Goal: Transaction & Acquisition: Purchase product/service

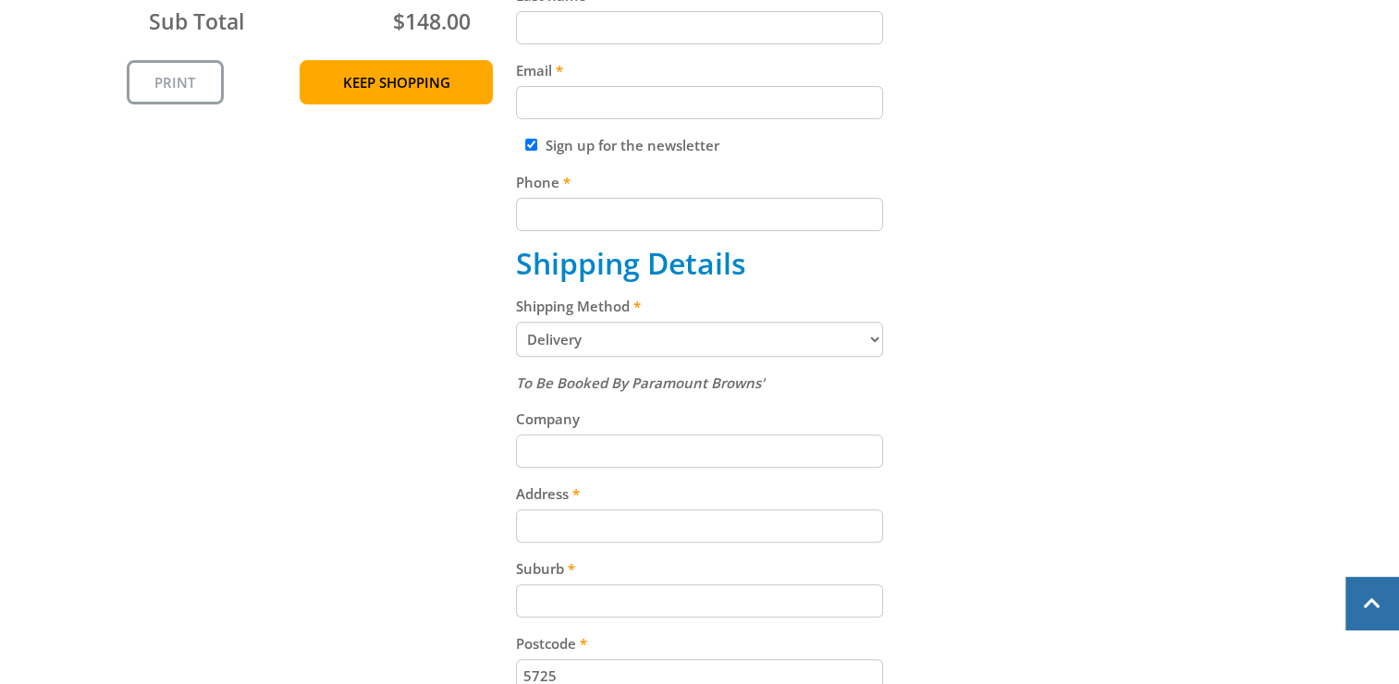
scroll to position [647, 0]
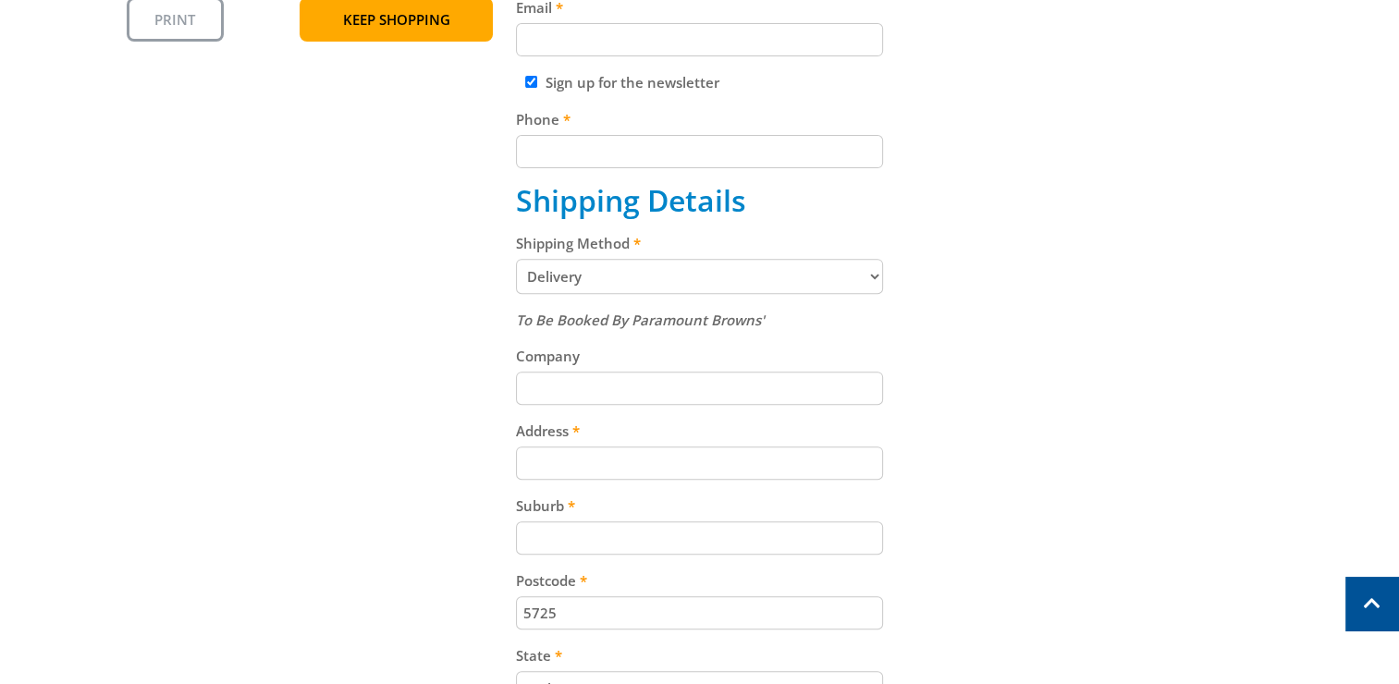
click at [872, 267] on select "Pickup from Gepps Cross Delivery" at bounding box center [699, 276] width 367 height 35
click at [870, 270] on select "Pickup from Gepps Cross Delivery" at bounding box center [699, 276] width 367 height 35
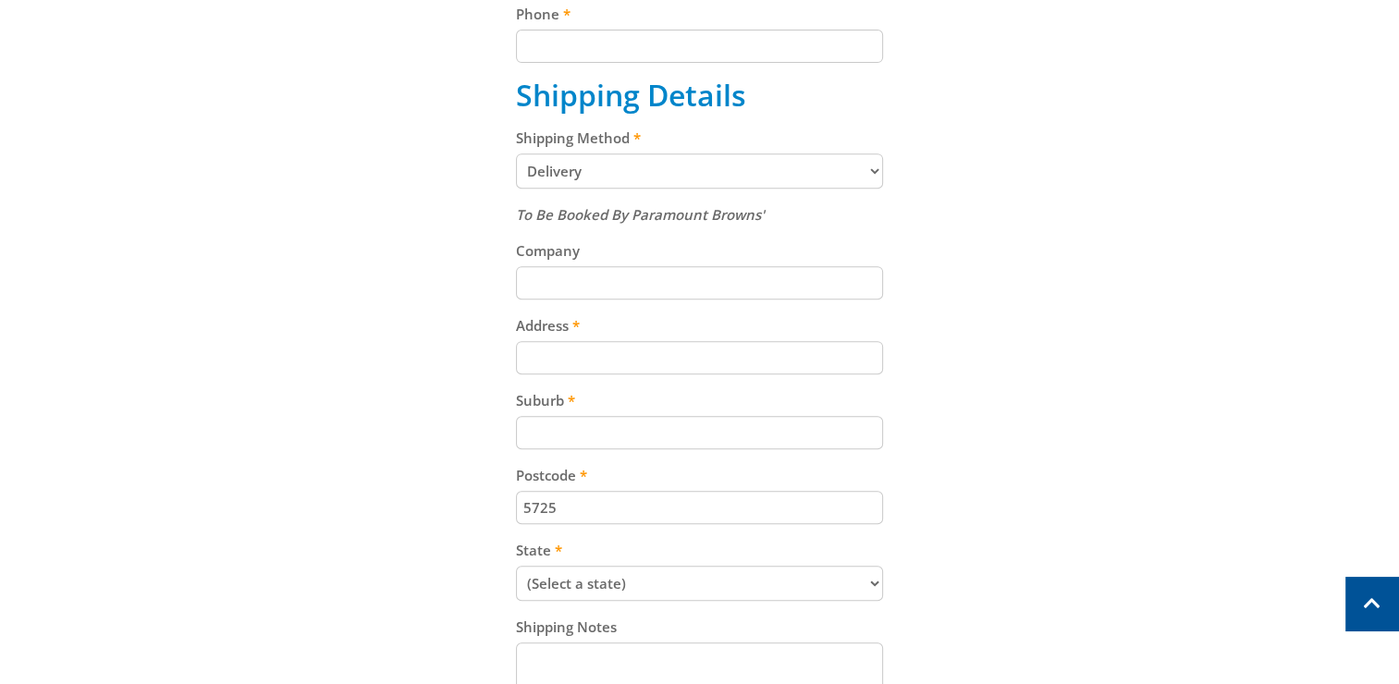
scroll to position [277, 0]
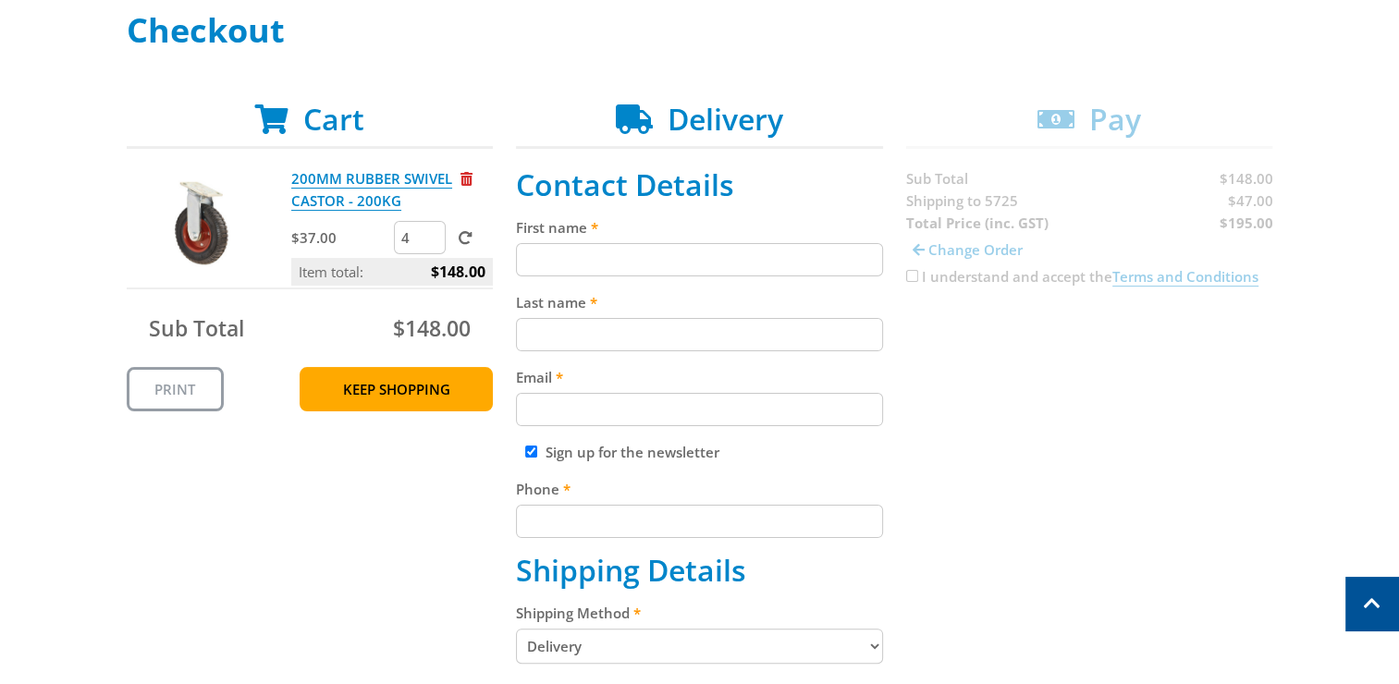
click at [610, 260] on input "First name" at bounding box center [699, 259] width 367 height 33
type input "[PERSON_NAME]"
type input "[EMAIL_ADDRESS][DOMAIN_NAME]"
type input "0416403263"
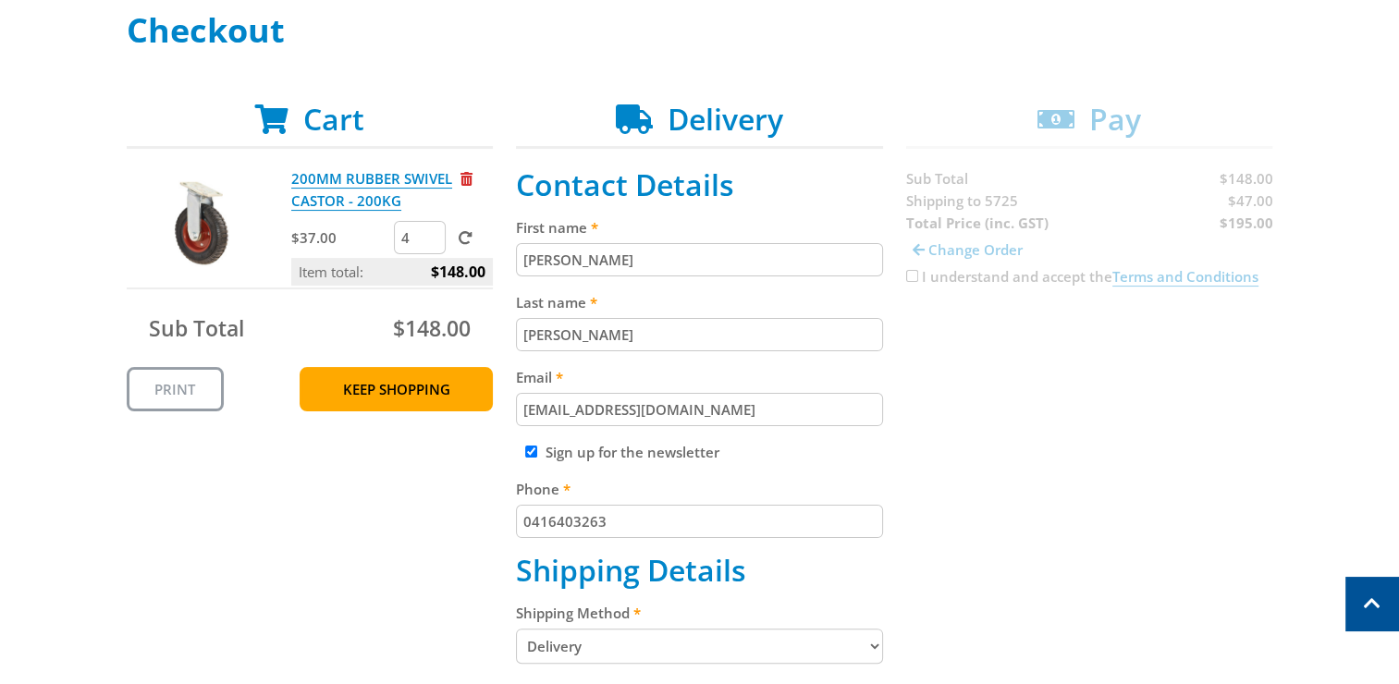
type input "[STREET_ADDRESS][PERSON_NAME]"
type input "ROXBY DOWNS"
select select "SA"
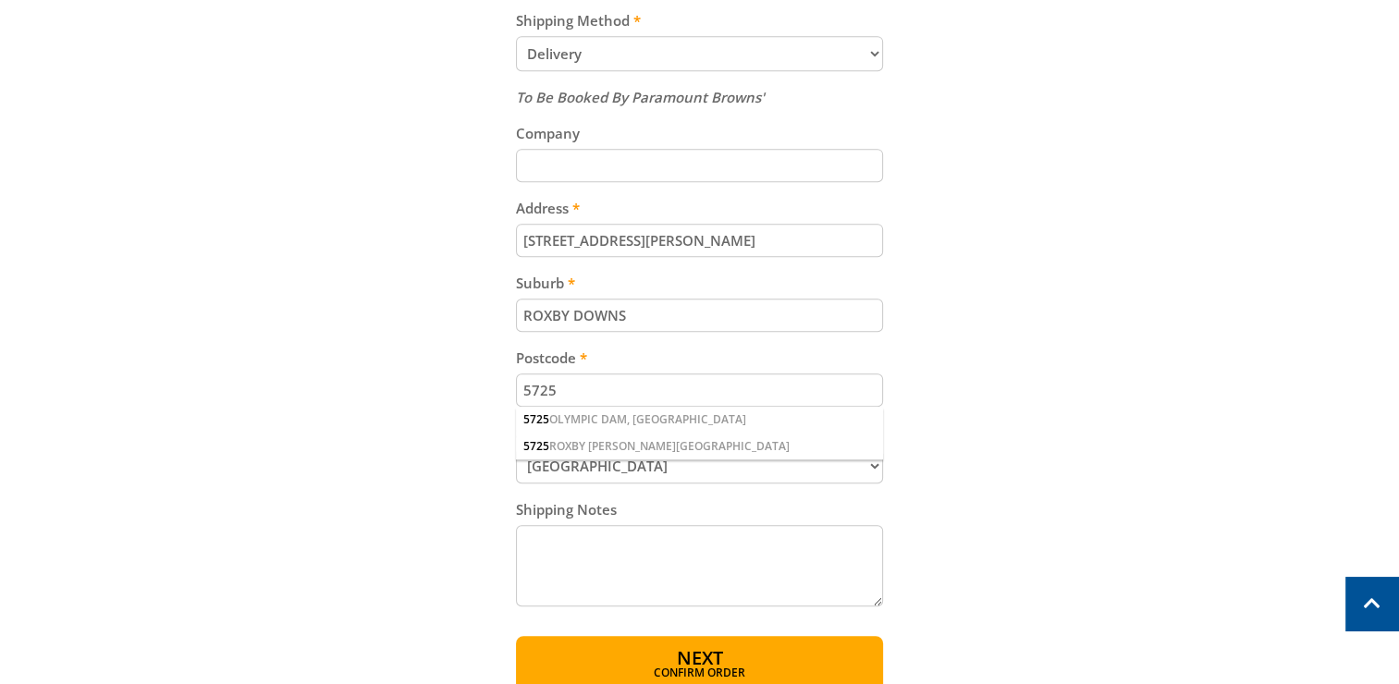
scroll to position [924, 0]
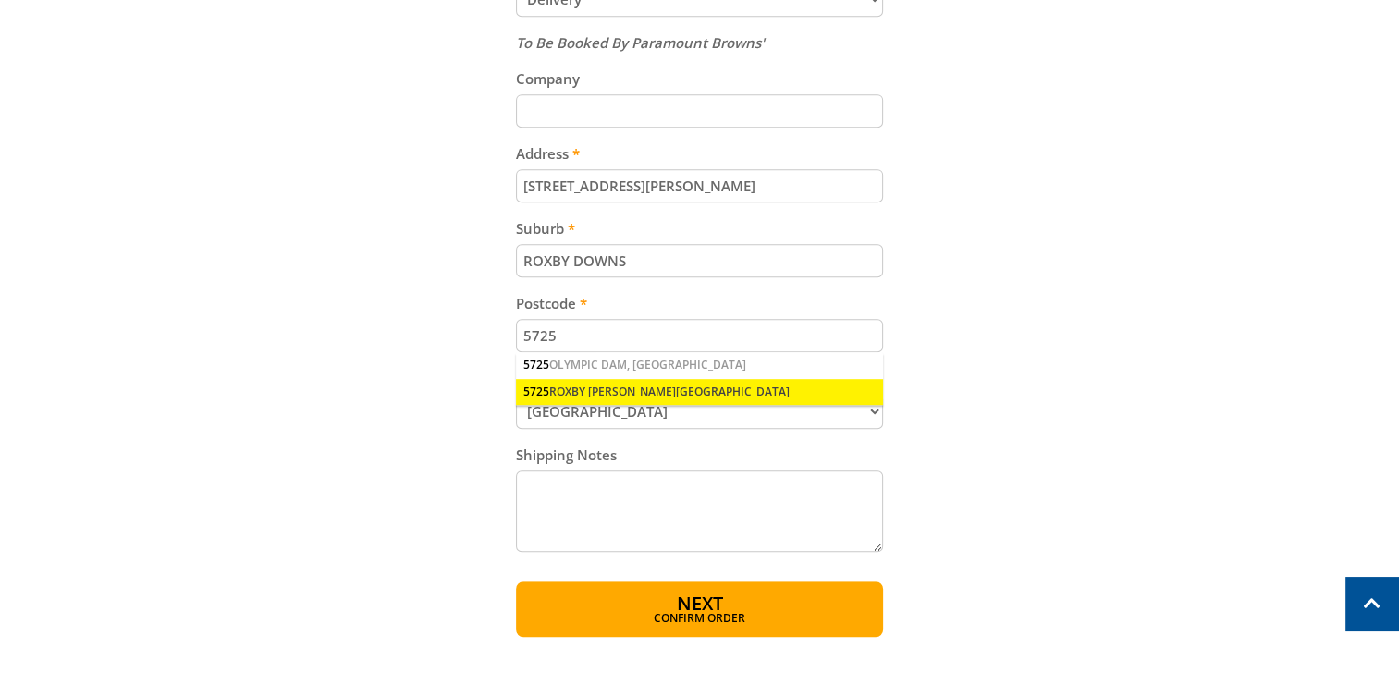
click at [662, 392] on div "5725 ROXBY [PERSON_NAME][GEOGRAPHIC_DATA]" at bounding box center [699, 392] width 367 height 26
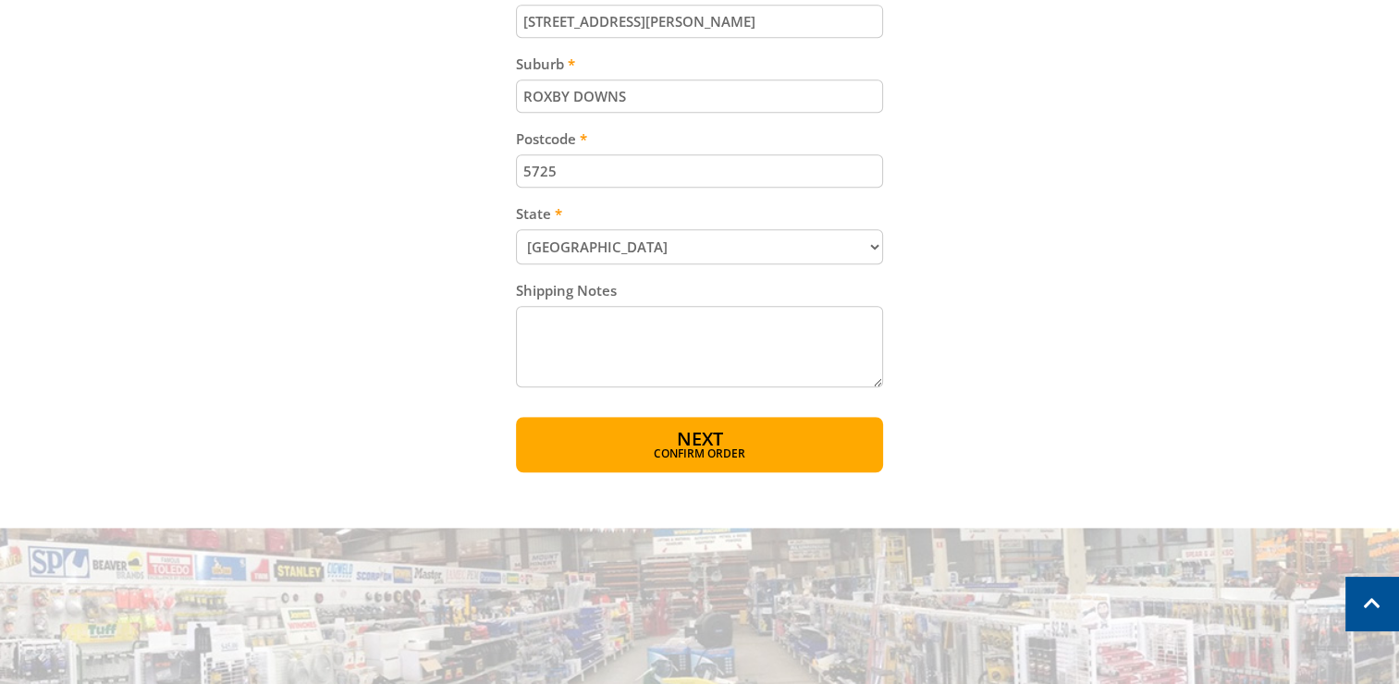
scroll to position [1109, 0]
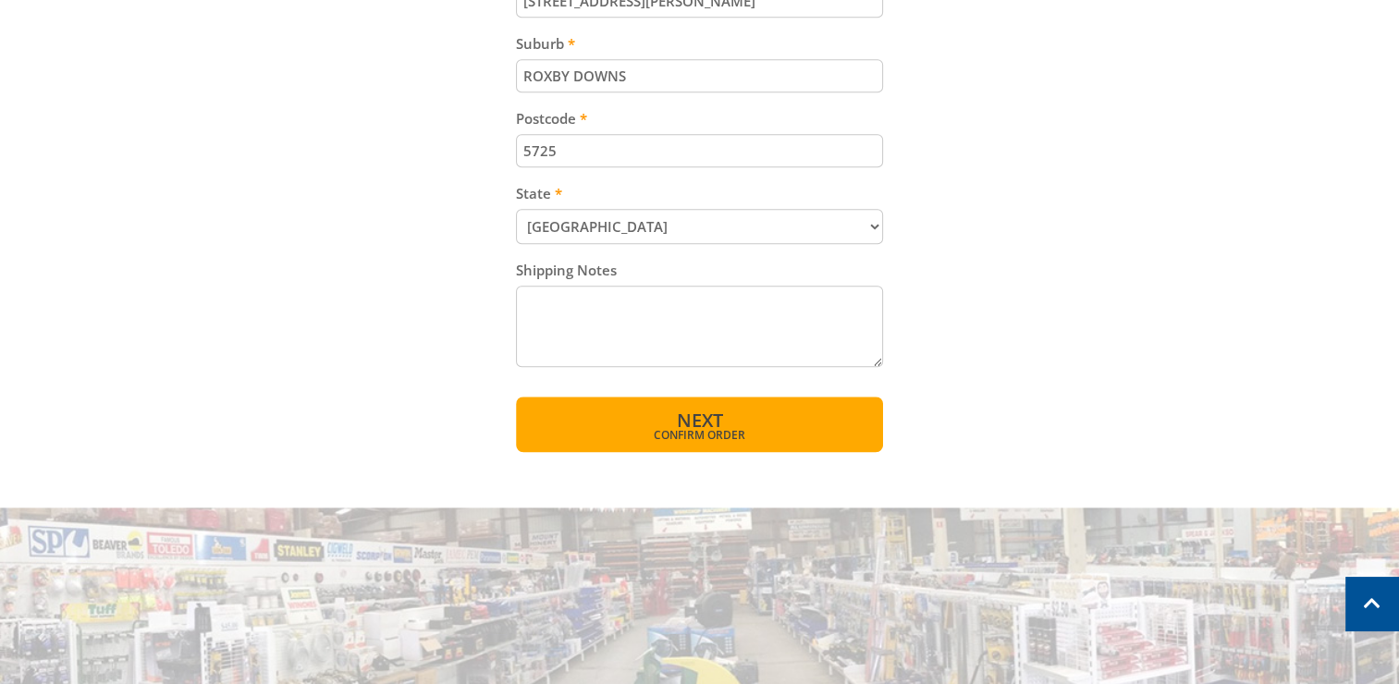
click at [677, 414] on span "Next" at bounding box center [699, 420] width 46 height 25
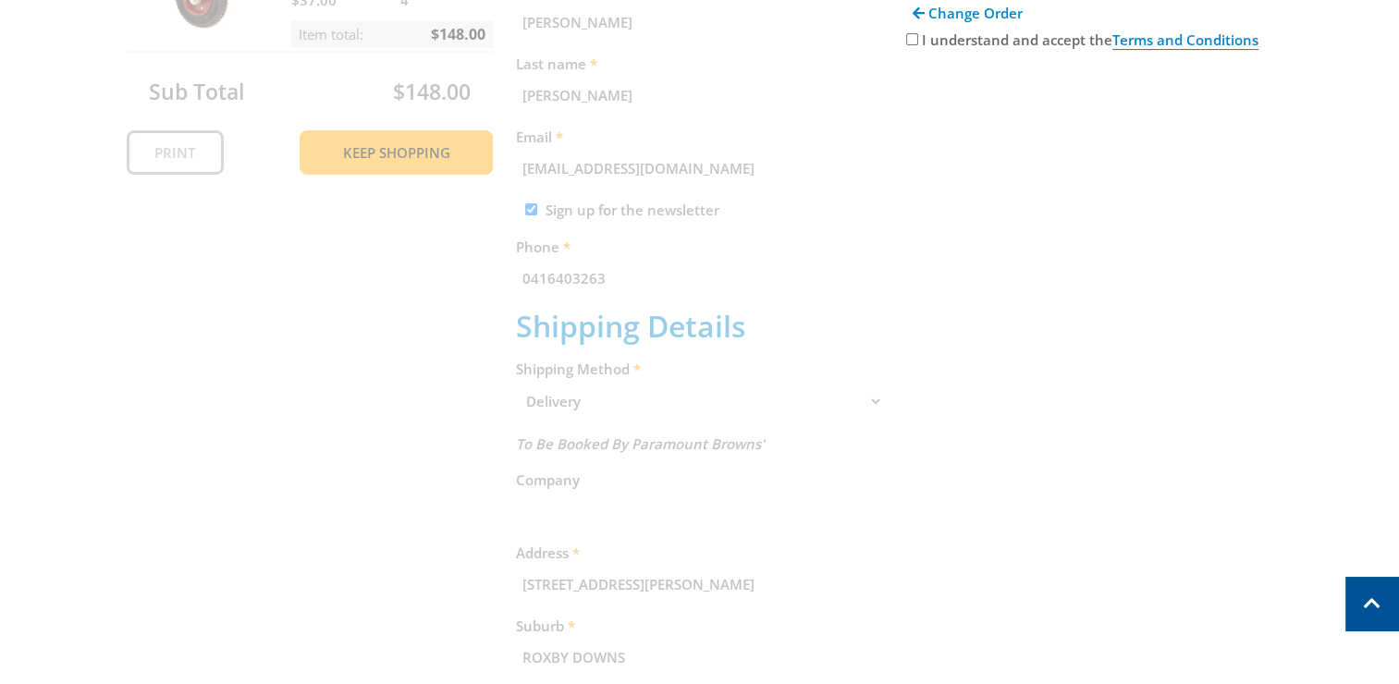
scroll to position [378, 0]
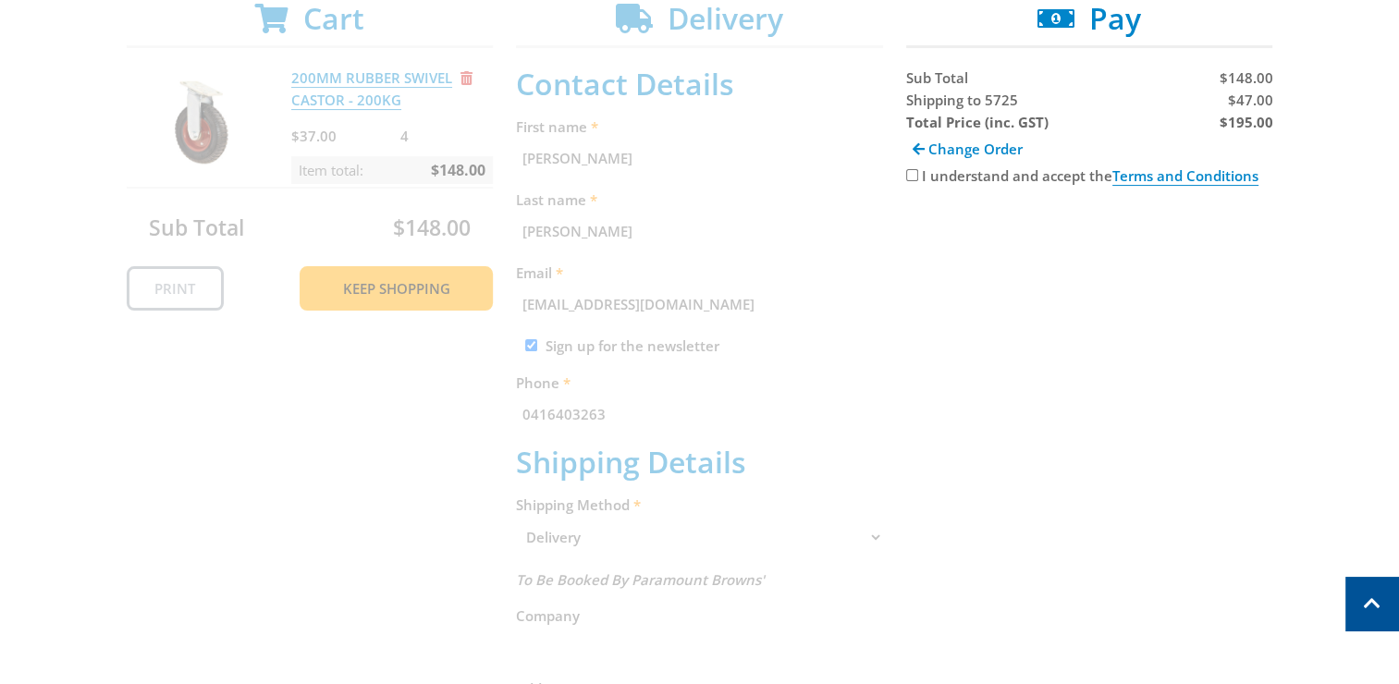
click at [910, 166] on div "I understand and accept the Terms and Conditions" at bounding box center [1089, 176] width 367 height 22
click at [912, 175] on input "I understand and accept the Terms and Conditions" at bounding box center [912, 175] width 12 height 12
checkbox input "true"
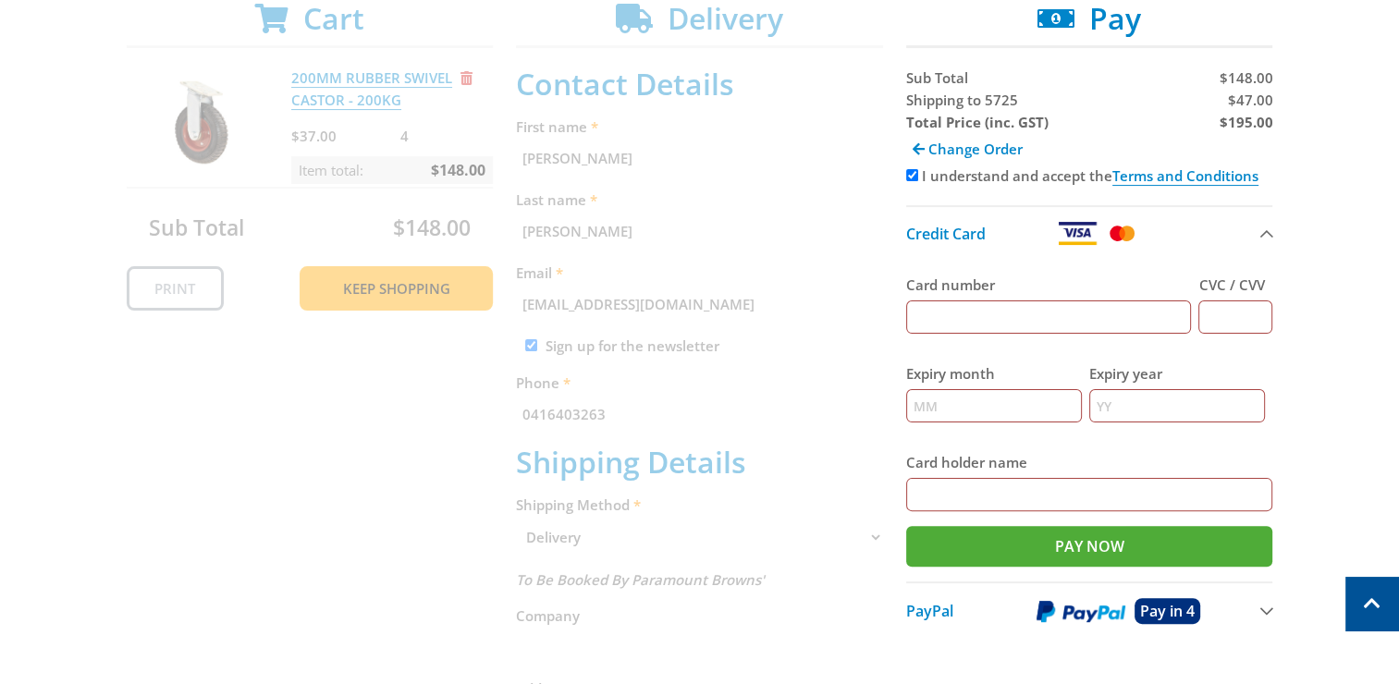
click at [963, 312] on input "Card number" at bounding box center [1049, 316] width 286 height 33
click at [864, 300] on div "Cart 200MM RUBBER SWIVEL CASTOR - 200KG $37.00 4 Item total: $148.00 Sub Total …" at bounding box center [700, 582] width 1146 height 1162
